Goal: Task Accomplishment & Management: Complete application form

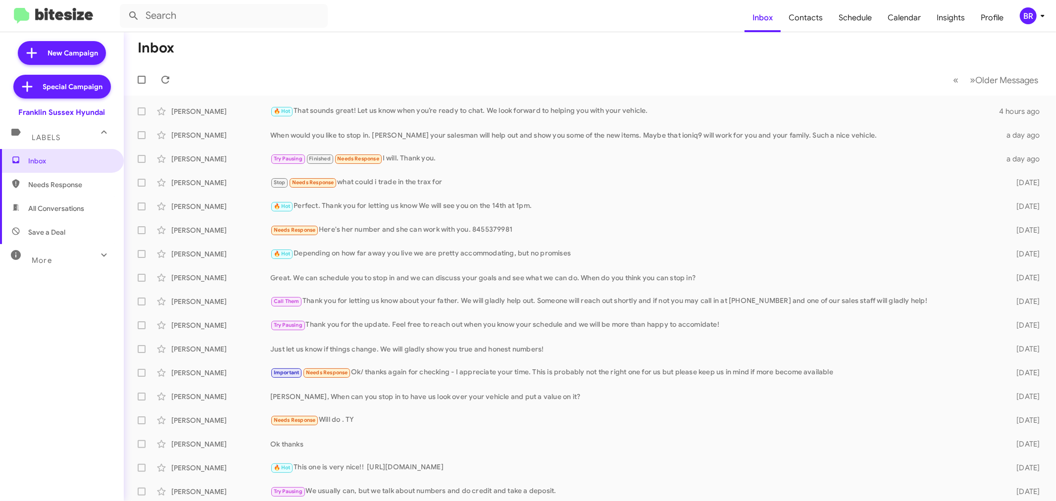
type input "in:groups"
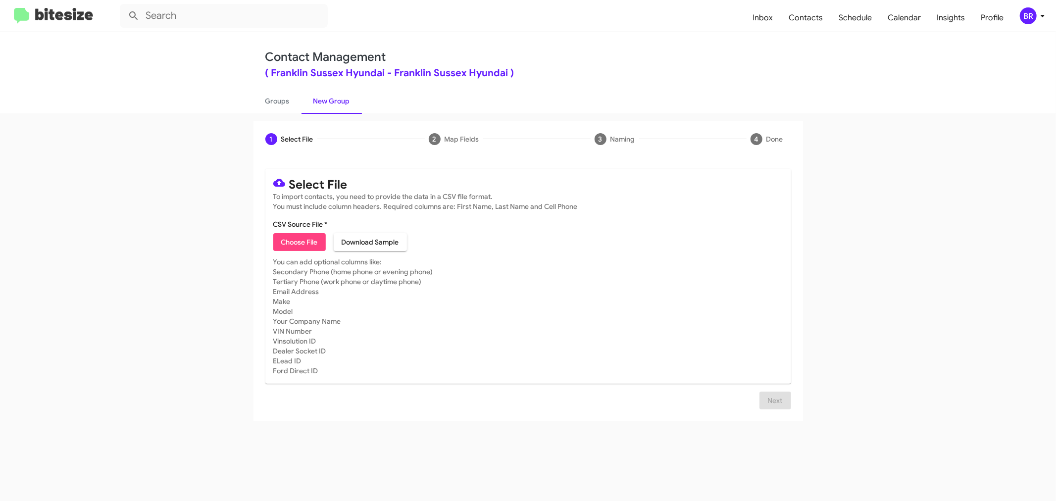
click at [299, 241] on span "Choose File" at bounding box center [299, 242] width 37 height 18
type input "Franklin Sussex Hyundai"
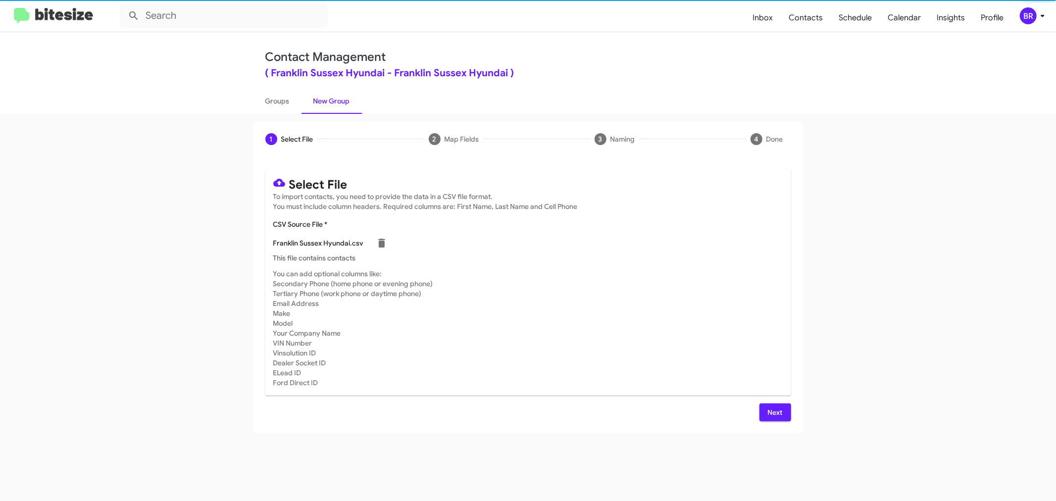
click at [774, 411] on span "Next" at bounding box center [775, 413] width 16 height 18
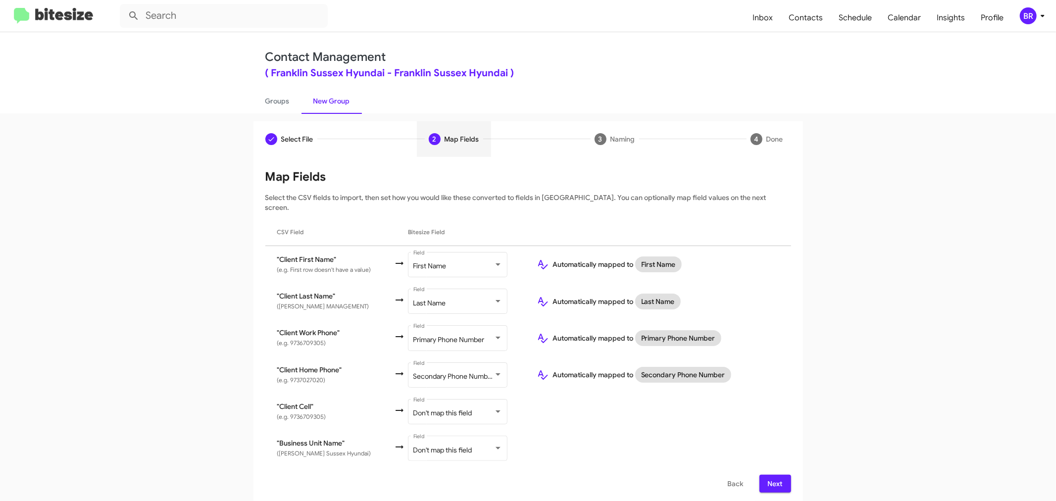
click at [774, 475] on span "Next" at bounding box center [775, 484] width 16 height 18
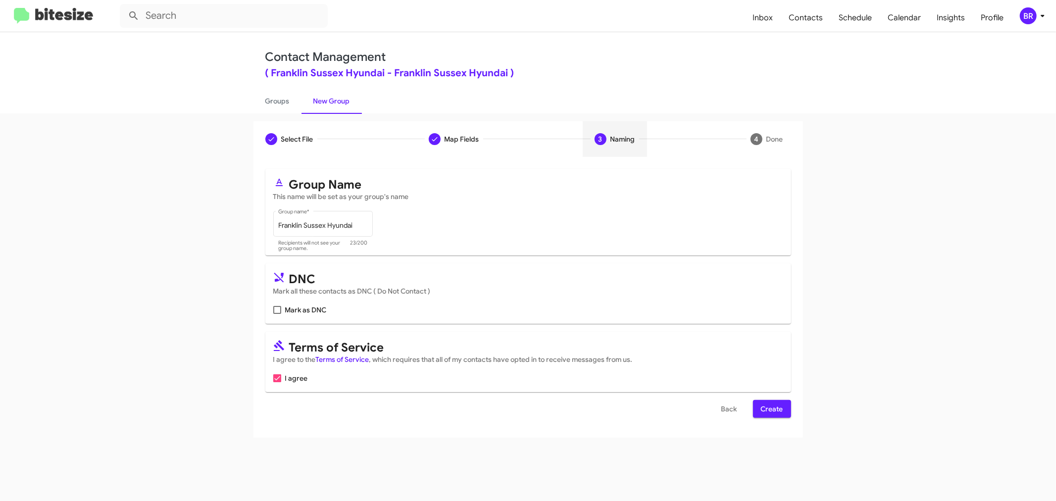
click at [277, 314] on input "Mark as DNC" at bounding box center [277, 314] width 0 height 0
checkbox input "true"
click at [771, 409] on span "Create" at bounding box center [772, 409] width 22 height 18
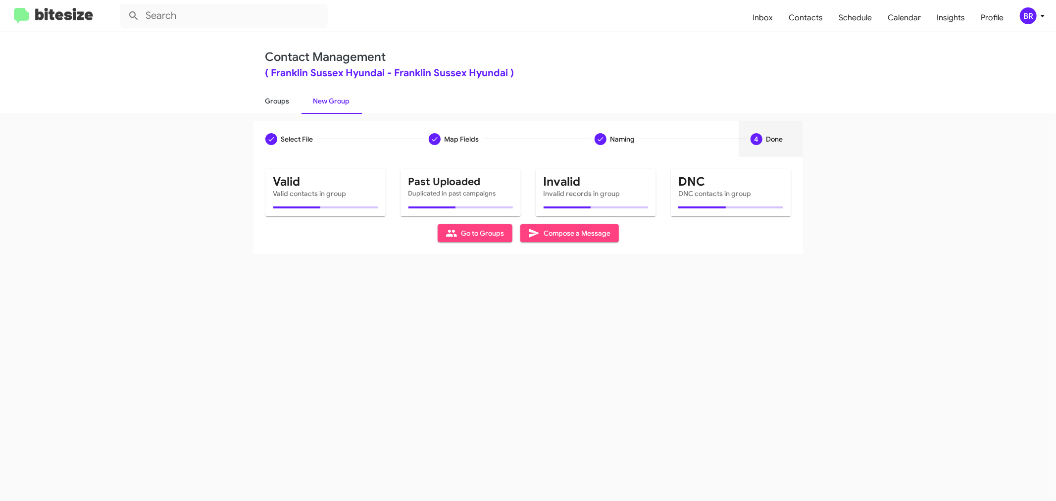
click at [276, 100] on link "Groups" at bounding box center [278, 101] width 48 height 26
type input "in:groups"
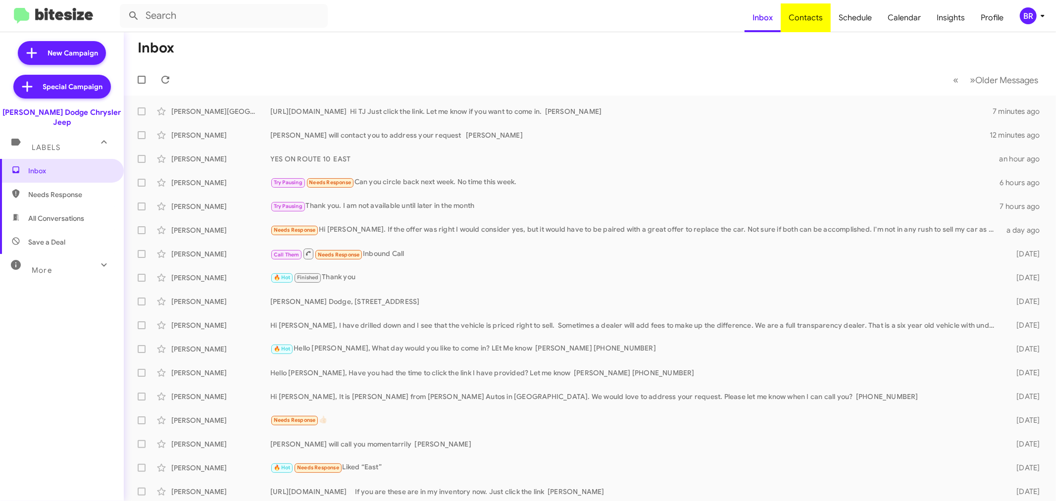
type input "in:groups"
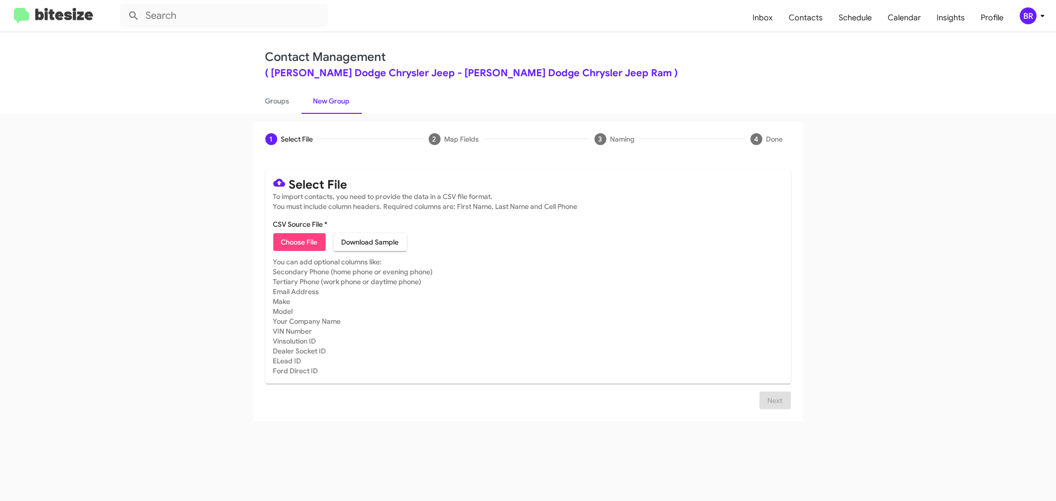
click at [299, 241] on span "Choose File" at bounding box center [299, 242] width 37 height 18
type input "[PERSON_NAME] Dodge Chrysler Jeep"
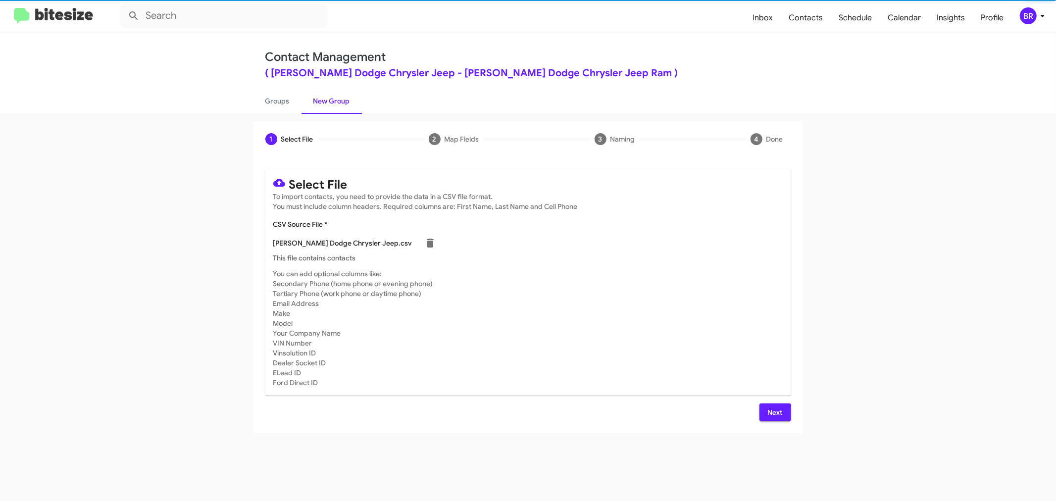
click at [774, 411] on span "Next" at bounding box center [775, 413] width 16 height 18
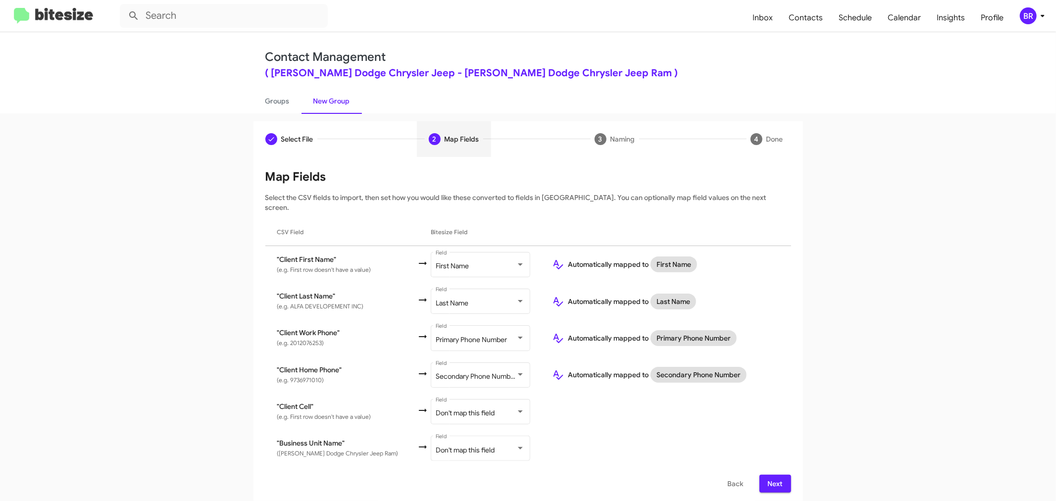
click at [774, 475] on span "Next" at bounding box center [775, 484] width 16 height 18
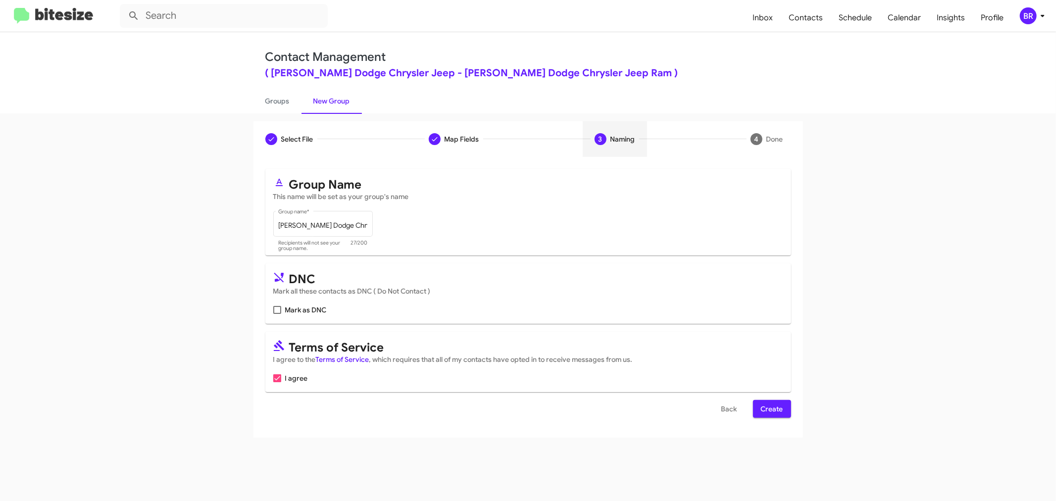
click at [277, 314] on input "Mark as DNC" at bounding box center [277, 314] width 0 height 0
checkbox input "true"
click at [771, 409] on span "Create" at bounding box center [772, 409] width 22 height 18
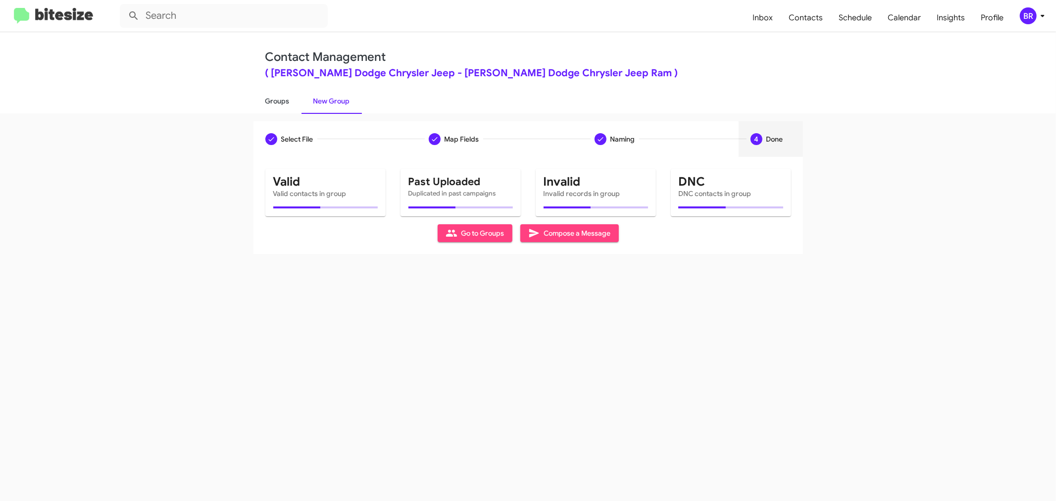
click at [276, 100] on link "Groups" at bounding box center [278, 101] width 48 height 26
type input "in:groups"
